Goal: Information Seeking & Learning: Learn about a topic

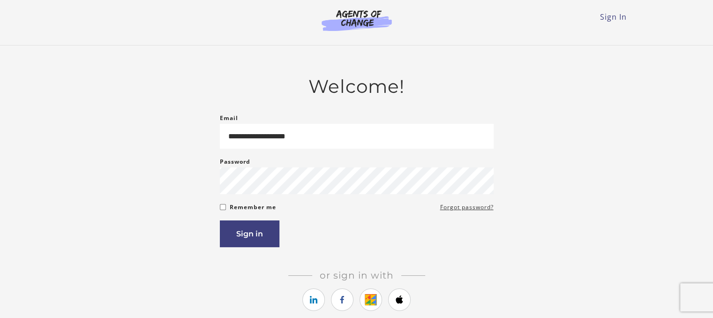
type input "**********"
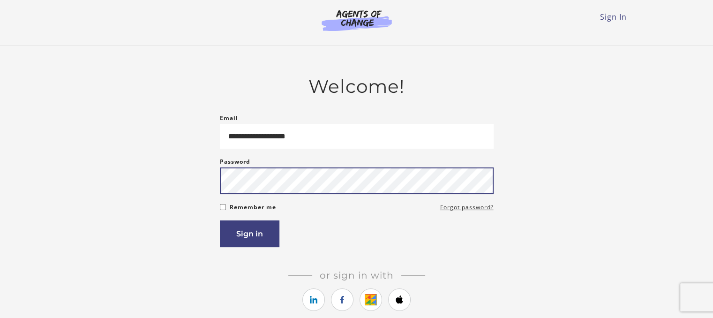
click at [220, 220] on button "Sign in" at bounding box center [250, 233] width 60 height 27
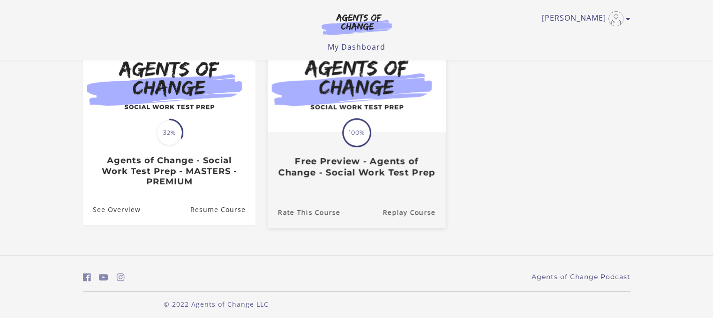
scroll to position [106, 0]
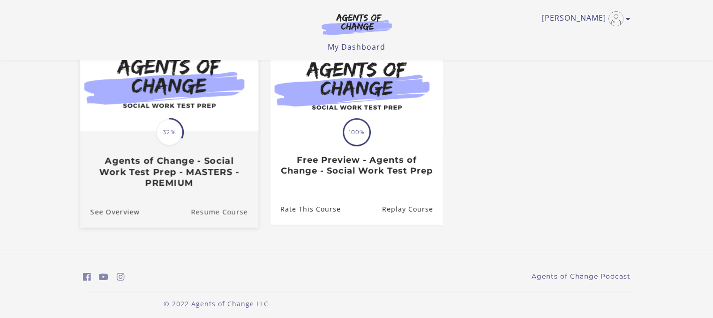
click at [203, 211] on link "Resume Course" at bounding box center [225, 211] width 68 height 31
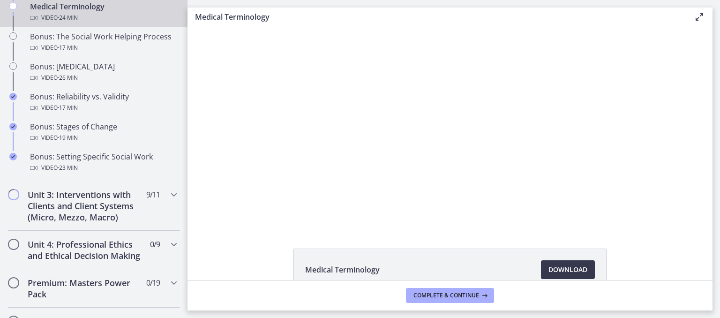
scroll to position [756, 0]
click at [15, 199] on span "Chapters" at bounding box center [13, 193] width 9 height 9
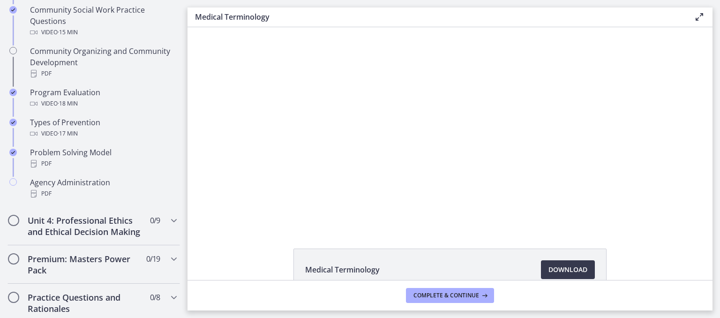
scroll to position [584, 0]
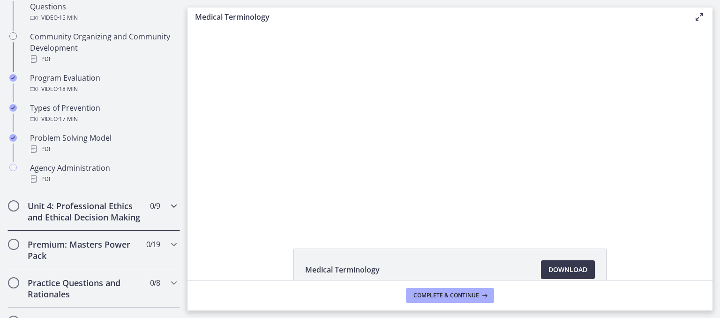
click at [168, 203] on icon "Chapters" at bounding box center [173, 205] width 11 height 11
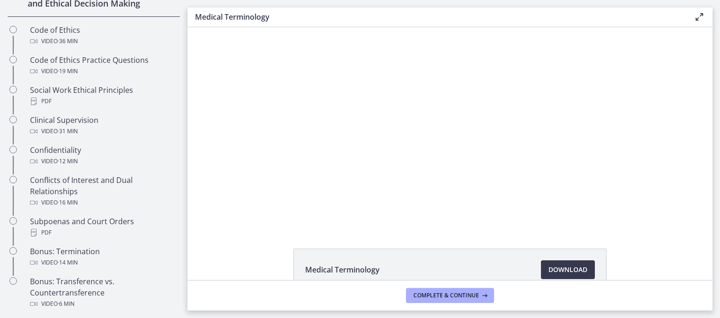
scroll to position [429, 0]
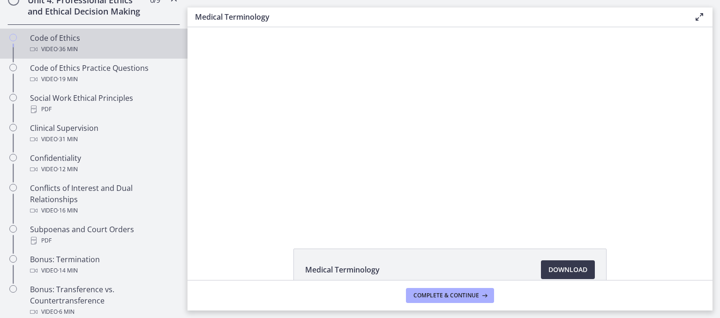
click at [31, 53] on icon "Chapters" at bounding box center [34, 49] width 8 height 8
click at [548, 272] on span "Download Opens in a new window" at bounding box center [567, 269] width 39 height 11
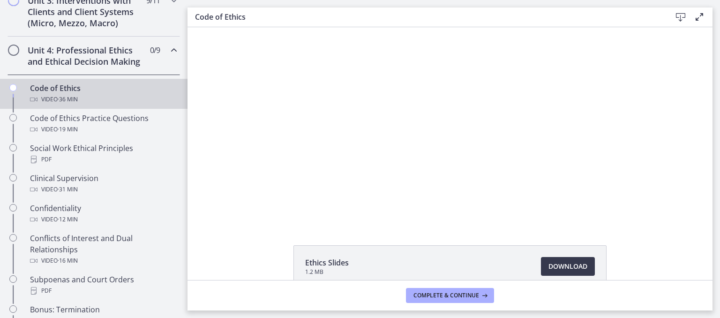
scroll to position [371, 0]
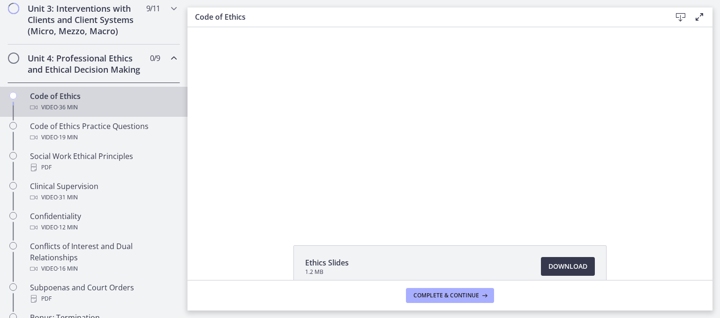
drag, startPoint x: 185, startPoint y: 169, endPoint x: 38, endPoint y: 129, distance: 152.5
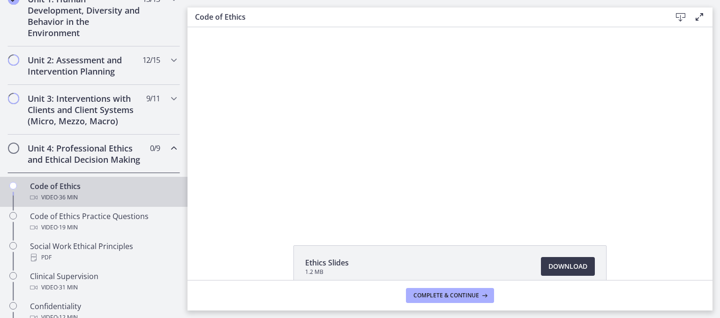
scroll to position [279, 0]
drag, startPoint x: 186, startPoint y: 174, endPoint x: 2, endPoint y: 125, distance: 189.7
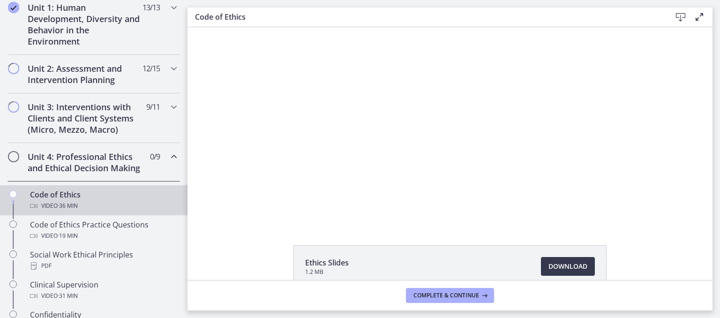
scroll to position [271, 0]
click at [168, 112] on icon "Chapters" at bounding box center [173, 108] width 11 height 11
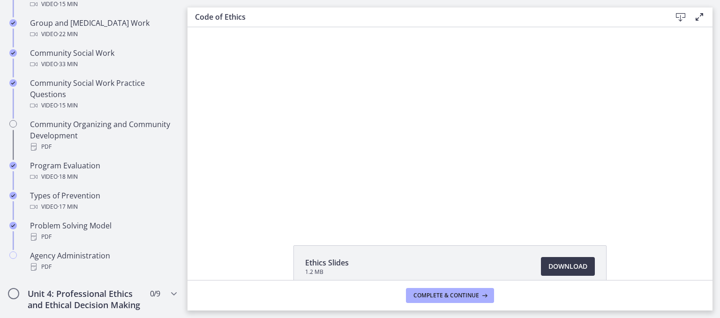
scroll to position [496, 0]
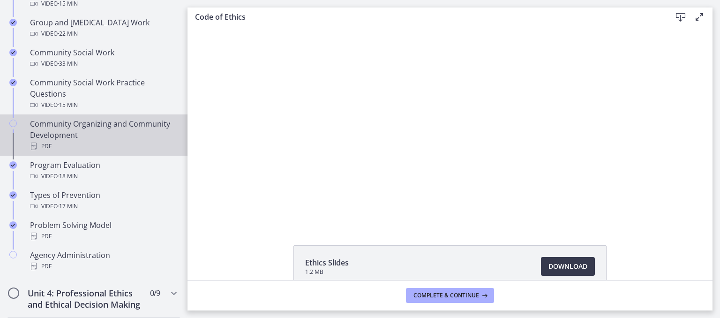
click at [39, 143] on div "PDF" at bounding box center [103, 146] width 146 height 11
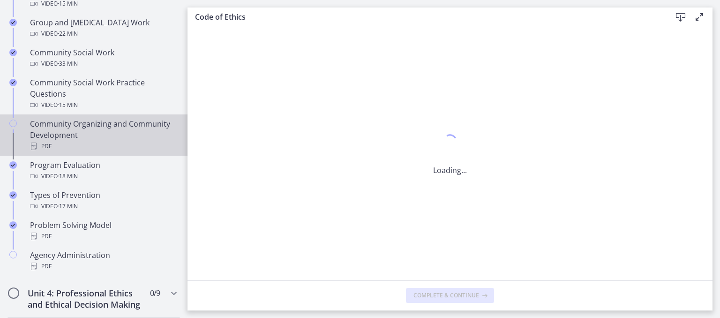
scroll to position [0, 0]
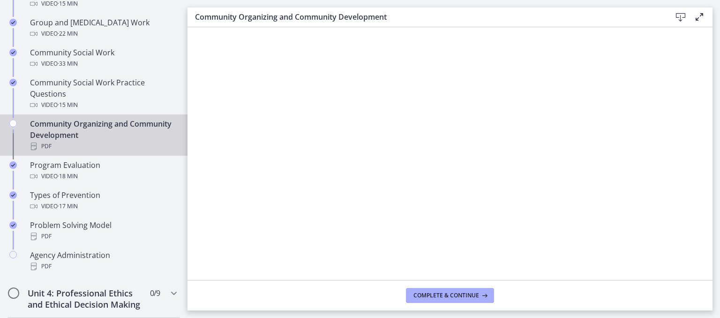
click at [663, 23] on div "Community Organizing and Community Development" at bounding box center [431, 17] width 473 height 12
click at [681, 14] on icon at bounding box center [680, 17] width 11 height 11
click at [421, 295] on span "Complete & continue" at bounding box center [446, 296] width 66 height 8
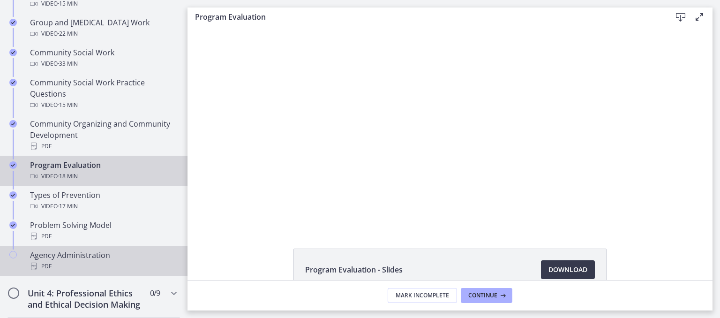
click at [58, 255] on div "Agency Administration PDF" at bounding box center [103, 260] width 146 height 23
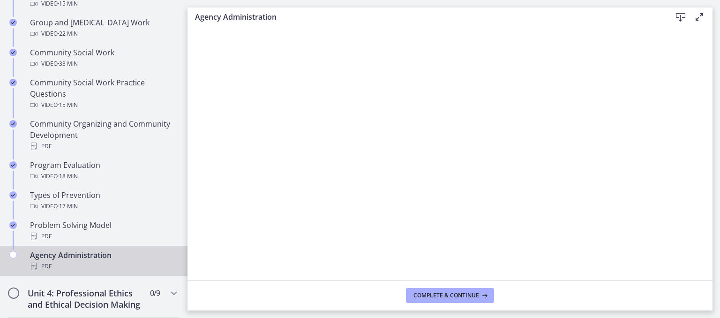
click at [681, 14] on icon at bounding box center [680, 17] width 11 height 11
click at [433, 315] on main "Agency Administration Download Enable fullscreen Complete & continue" at bounding box center [454, 159] width 533 height 318
click at [443, 292] on span "Complete & continue" at bounding box center [446, 296] width 66 height 8
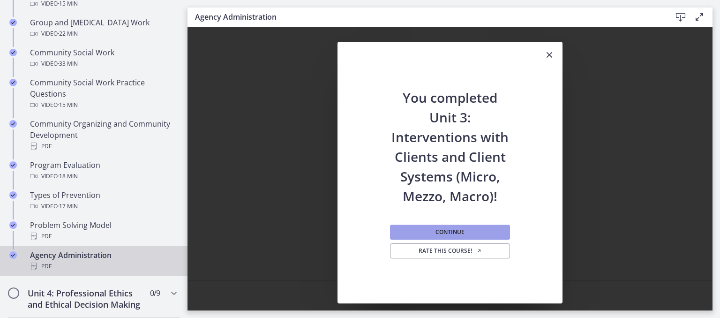
click at [429, 230] on button "Continue" at bounding box center [450, 232] width 120 height 15
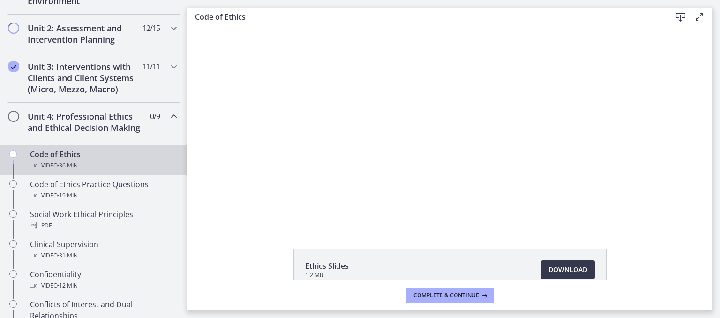
scroll to position [298, 0]
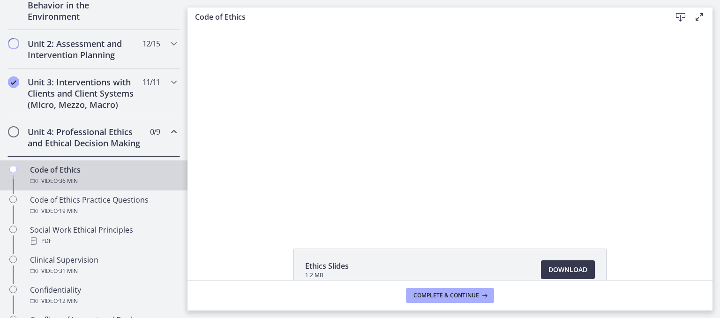
drag, startPoint x: 186, startPoint y: 175, endPoint x: 5, endPoint y: 94, distance: 198.3
click at [168, 45] on icon "Chapters" at bounding box center [173, 43] width 11 height 11
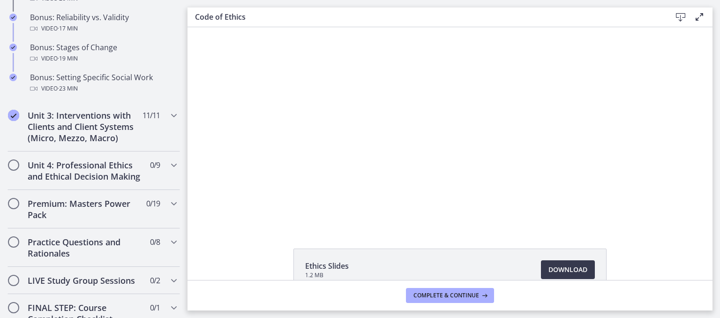
scroll to position [838, 0]
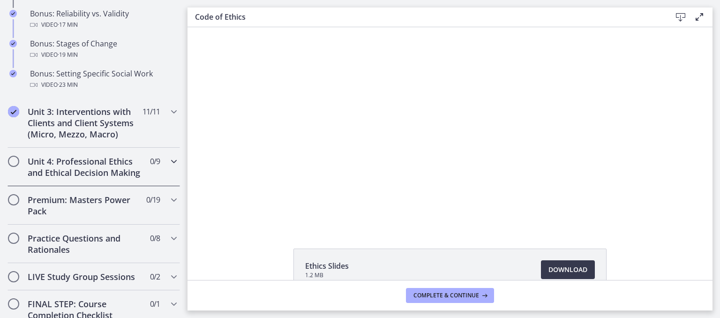
click at [168, 167] on icon "Chapters" at bounding box center [173, 161] width 11 height 11
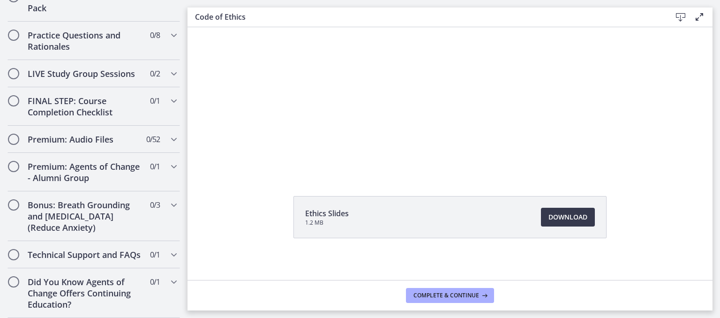
scroll to position [56, 0]
click at [280, 216] on div "Ethics Slides 1.2 MB Download Opens in a new window" at bounding box center [450, 236] width 525 height 87
click at [285, 185] on div "Ethics Slides 1.2 MB Download Opens in a new window" at bounding box center [450, 97] width 525 height 253
click at [314, 251] on div "Ethics Slides 1.2 MB Download Opens in a new window" at bounding box center [450, 236] width 328 height 87
click at [505, 110] on div at bounding box center [450, 71] width 320 height 200
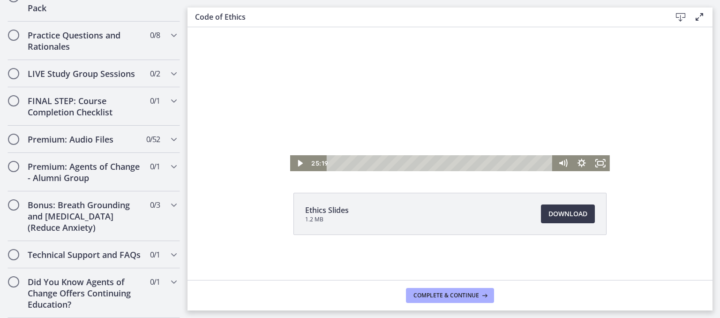
click at [298, 164] on icon "Play Video" at bounding box center [300, 163] width 5 height 7
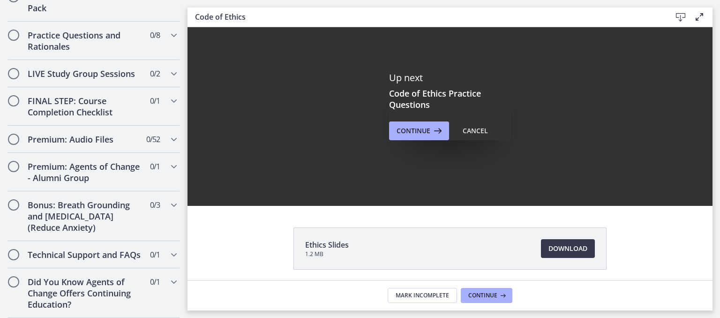
scroll to position [0, 0]
click at [430, 128] on icon at bounding box center [436, 130] width 13 height 11
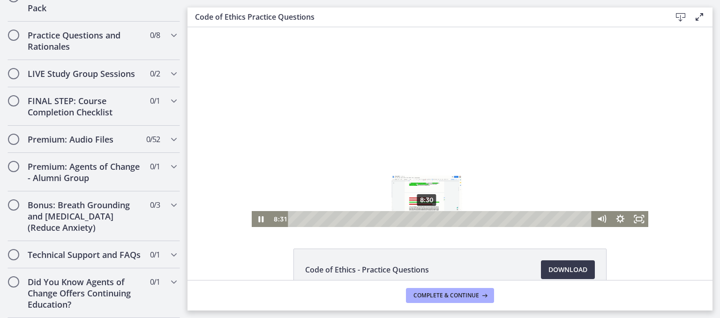
click at [425, 219] on div "Playbar" at bounding box center [427, 218] width 5 height 5
click at [402, 222] on div "7:05" at bounding box center [441, 219] width 293 height 16
click at [258, 220] on icon "Pause" at bounding box center [261, 219] width 19 height 16
click at [257, 221] on icon "Play Video" at bounding box center [261, 219] width 19 height 16
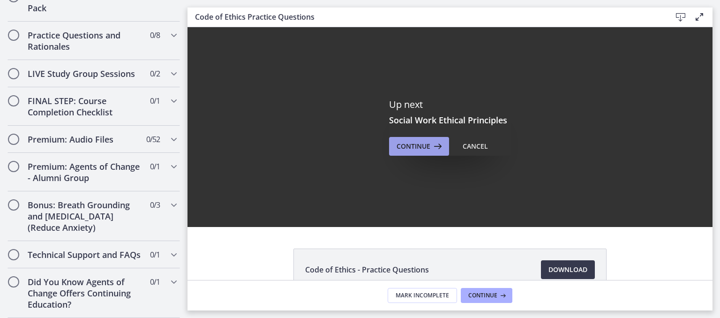
click at [401, 147] on span "Continue" at bounding box center [414, 146] width 34 height 11
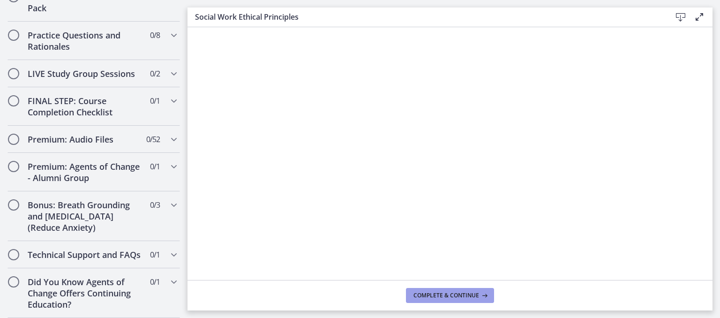
click at [436, 297] on span "Complete & continue" at bounding box center [446, 296] width 66 height 8
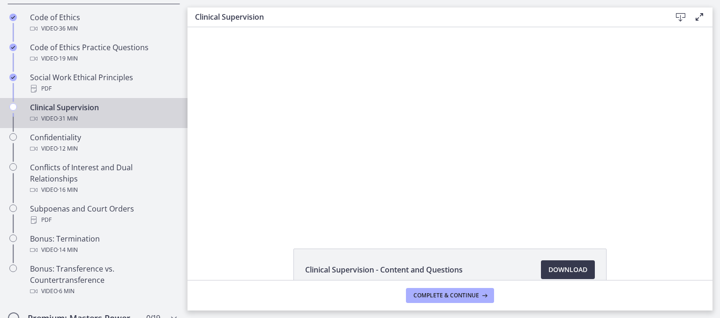
scroll to position [451, 0]
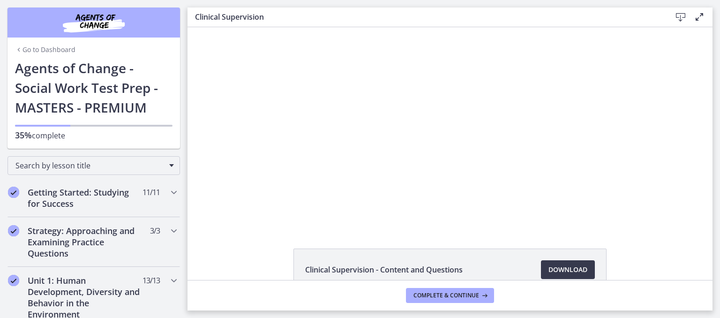
scroll to position [451, 0]
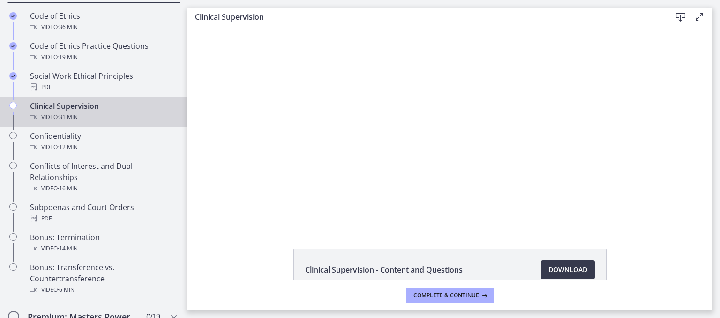
click at [658, 287] on footer "Complete & continue" at bounding box center [450, 295] width 525 height 30
click at [664, 286] on footer "Complete & continue" at bounding box center [450, 295] width 525 height 30
click at [664, 285] on footer "Complete & continue" at bounding box center [450, 295] width 525 height 30
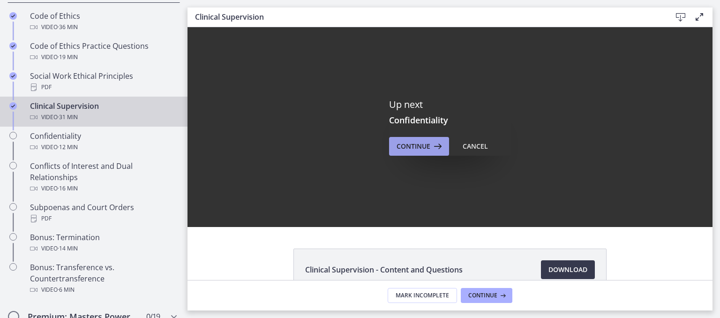
click at [410, 148] on span "Continue" at bounding box center [414, 146] width 34 height 11
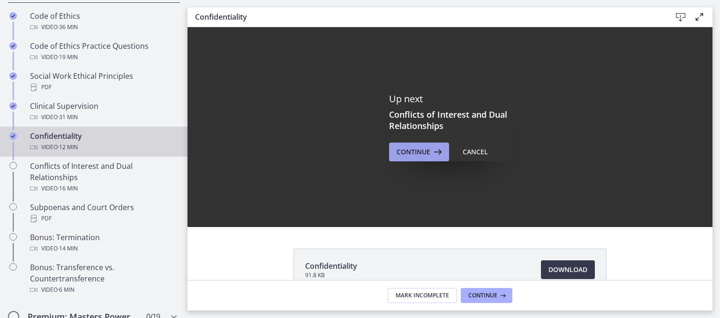
click at [397, 150] on span "Continue" at bounding box center [414, 151] width 34 height 11
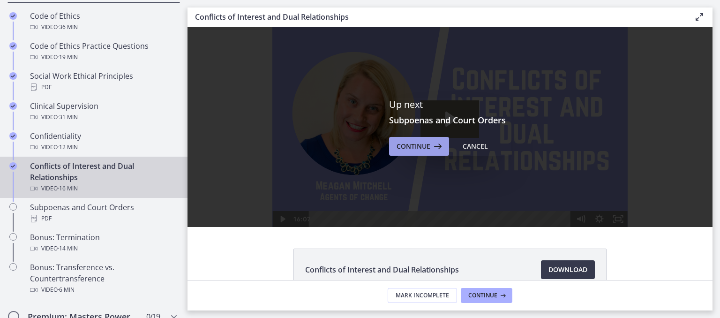
click at [401, 154] on button "Continue" at bounding box center [419, 146] width 60 height 19
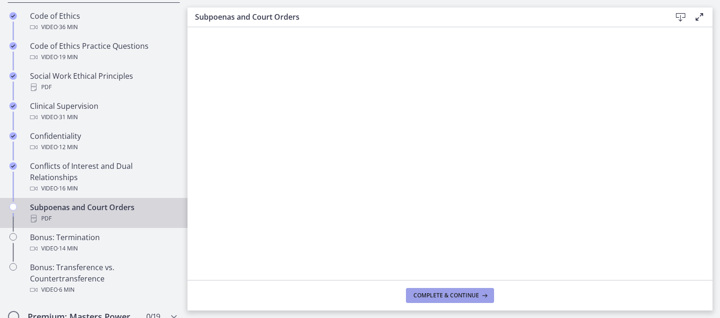
click at [477, 297] on span "Complete & continue" at bounding box center [446, 296] width 66 height 8
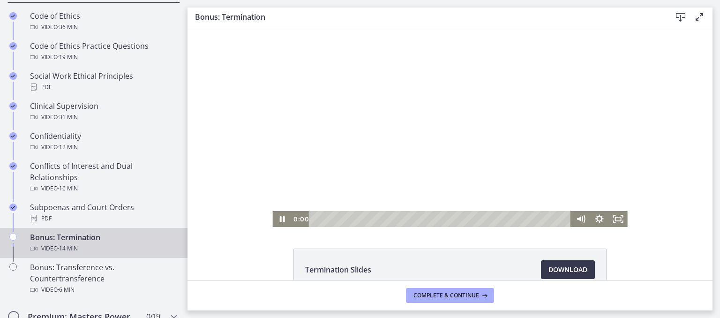
click at [364, 158] on div at bounding box center [449, 127] width 355 height 200
click at [281, 218] on icon "Play Video" at bounding box center [282, 219] width 23 height 19
click at [277, 212] on icon "Pause" at bounding box center [281, 219] width 19 height 16
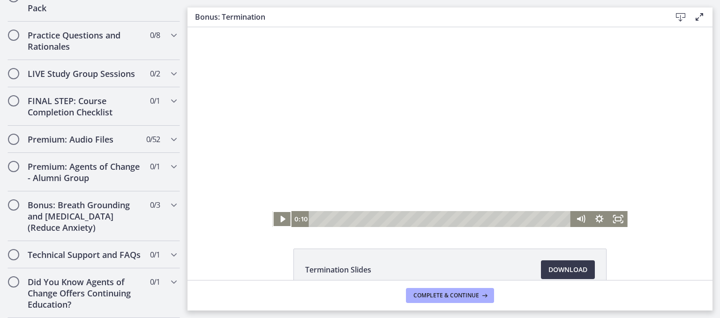
scroll to position [791, 0]
